Goal: Obtain resource: Obtain resource

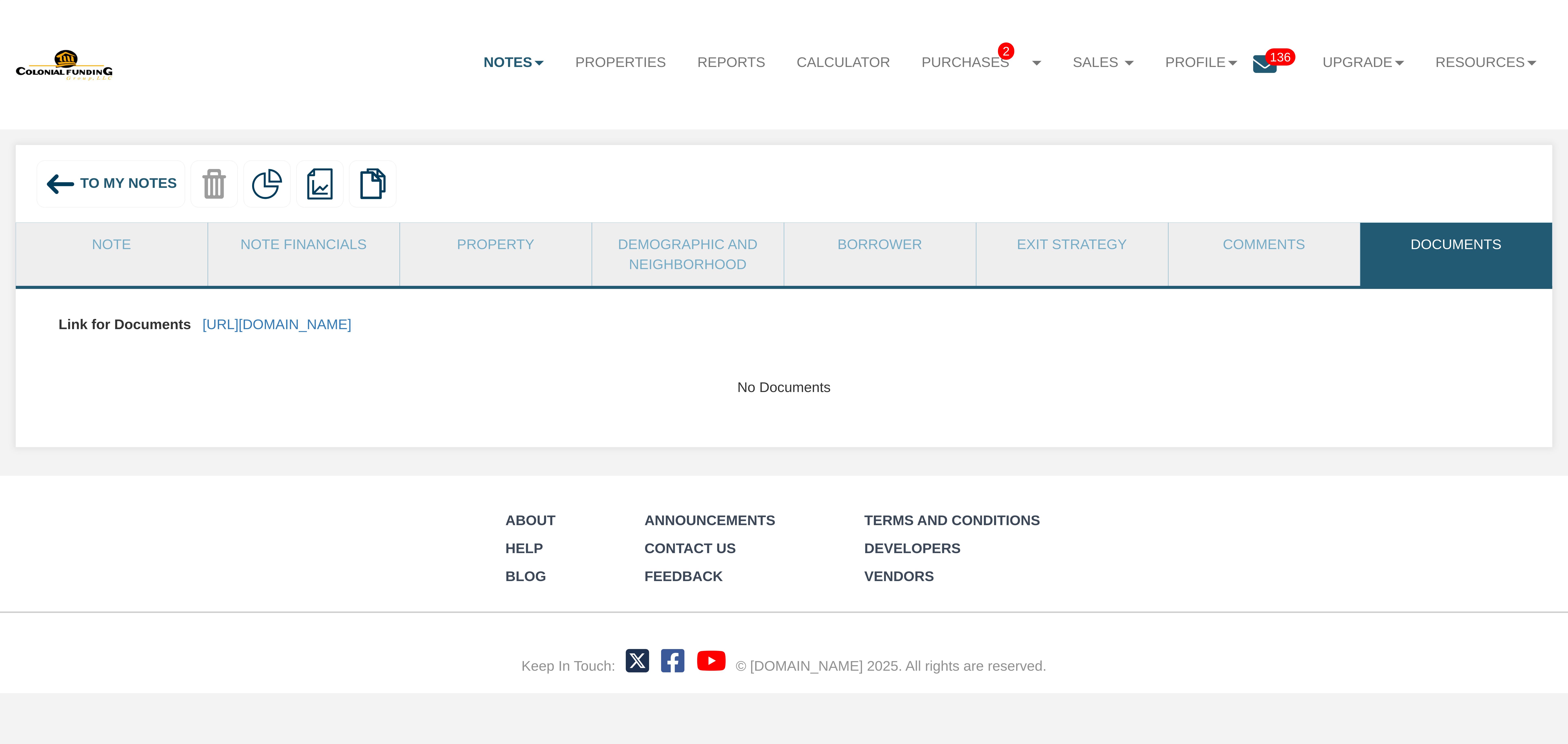
click at [57, 182] on img at bounding box center [61, 184] width 32 height 32
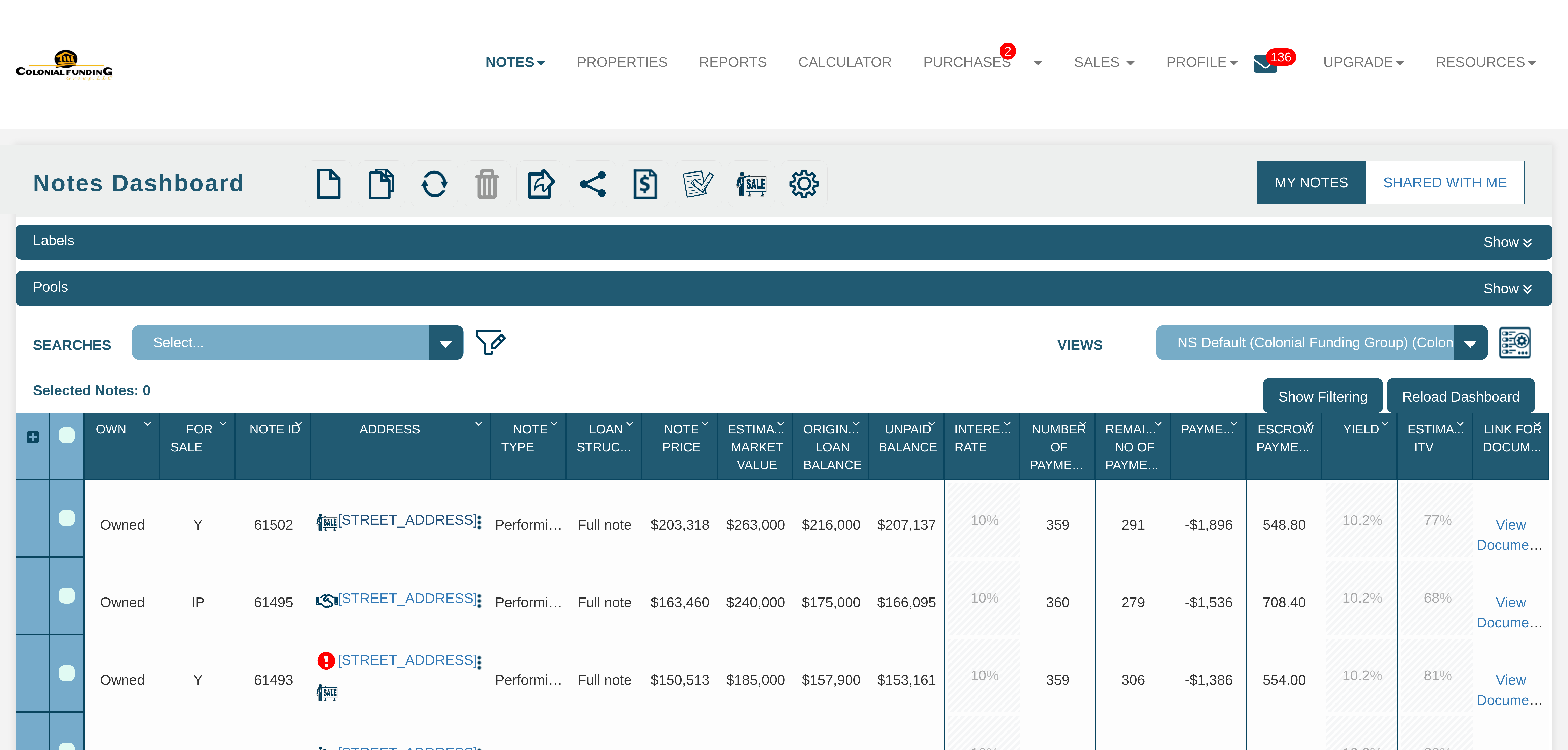
click at [403, 512] on link "[STREET_ADDRESS]" at bounding box center [401, 520] width 127 height 17
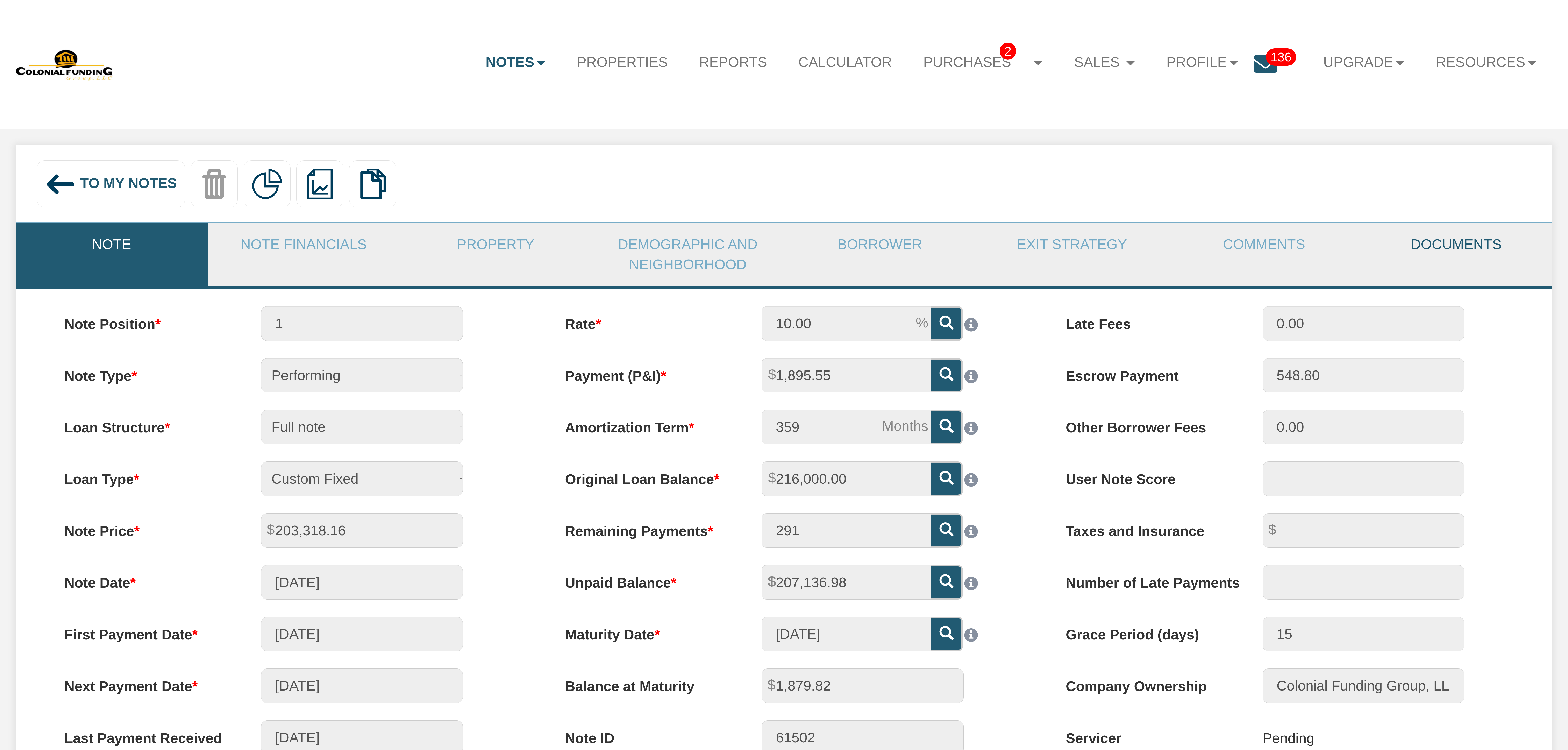
click at [1459, 237] on link "Documents" at bounding box center [1456, 244] width 191 height 43
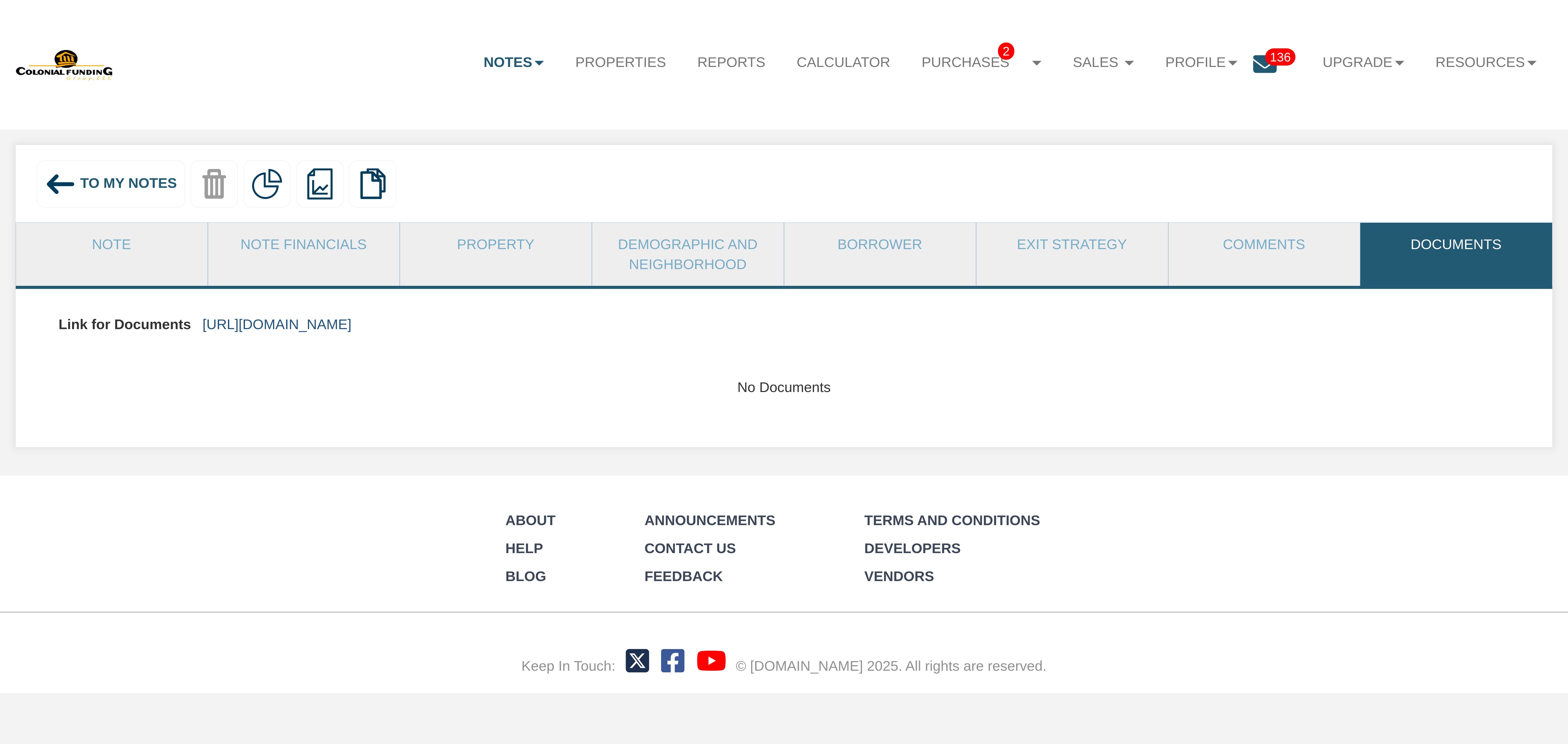
click at [352, 321] on link "https://colonialfundinggroup.sharepoint.com/:f:/s/operationsteam/Eoz70upoDtNMgv…" at bounding box center [277, 325] width 149 height 16
